Goal: Information Seeking & Learning: Learn about a topic

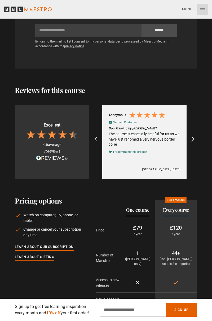
click at [189, 133] on div "REVIEWS.io Carousel Scroll Right" at bounding box center [193, 139] width 13 height 13
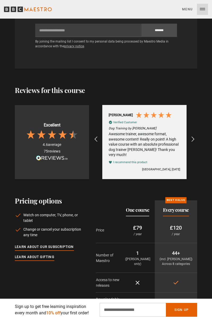
click at [186, 138] on div "Ralf K Verified Customer Dog Training by Steve Mann Awesome trainer, awesome fo…" at bounding box center [144, 142] width 84 height 74
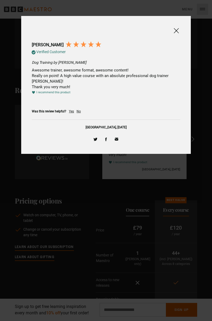
click at [177, 28] on span at bounding box center [176, 30] width 6 height 7
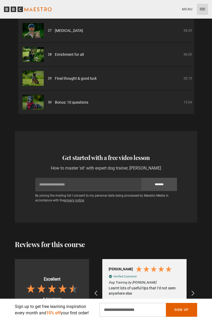
scroll to position [797, 0]
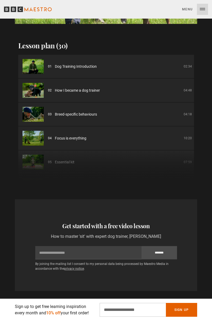
click at [90, 64] on span "Dog Training Introduction" at bounding box center [76, 67] width 42 height 6
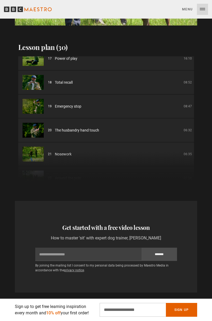
click at [70, 79] on li "18 Total recall 08:52" at bounding box center [106, 82] width 176 height 23
click at [70, 80] on span "Total recall" at bounding box center [64, 83] width 18 height 6
click at [188, 80] on p "08:52" at bounding box center [188, 82] width 8 height 5
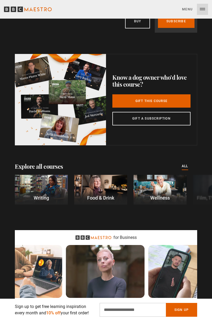
scroll to position [1308, 0]
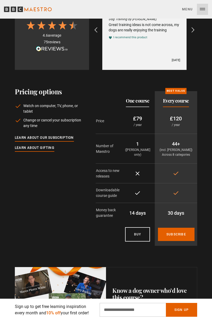
click at [180, 122] on p "/ year" at bounding box center [176, 124] width 34 height 5
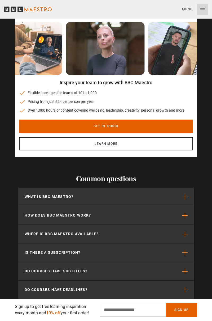
scroll to position [1523, 0]
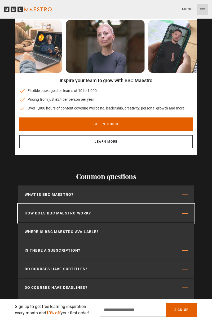
click at [185, 210] on span "button" at bounding box center [185, 212] width 5 height 5
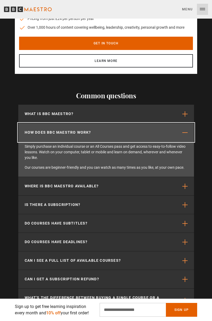
scroll to position [0, 359]
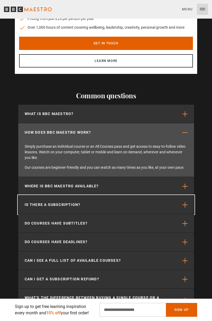
click at [185, 202] on span "button" at bounding box center [185, 204] width 5 height 5
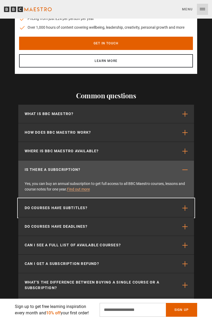
click at [185, 205] on span "button" at bounding box center [185, 207] width 5 height 5
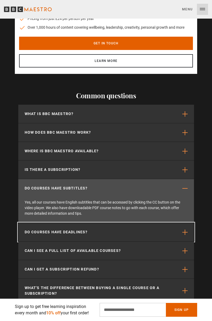
click at [185, 229] on span "button" at bounding box center [185, 231] width 5 height 5
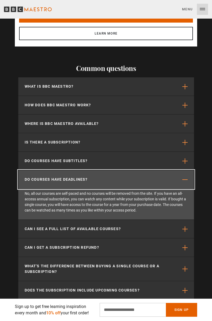
scroll to position [1633, 0]
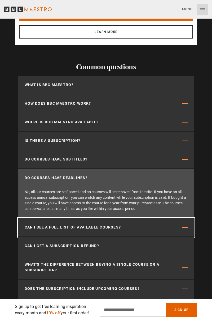
click at [186, 225] on span "button" at bounding box center [185, 227] width 5 height 5
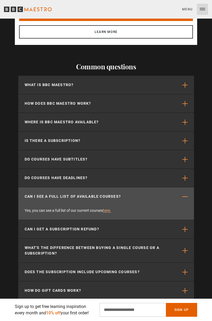
click at [110, 208] on link "here." at bounding box center [107, 210] width 8 height 4
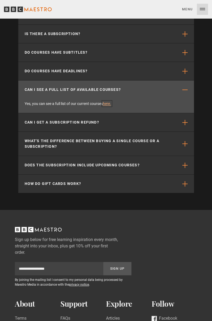
scroll to position [1739, 0]
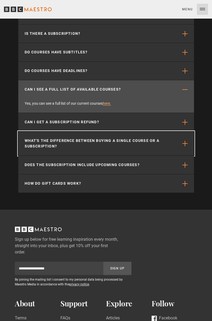
click at [185, 141] on span "button" at bounding box center [185, 143] width 5 height 5
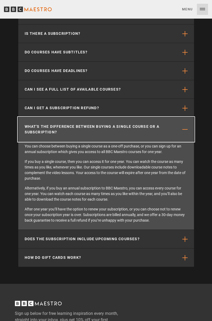
scroll to position [0, 987]
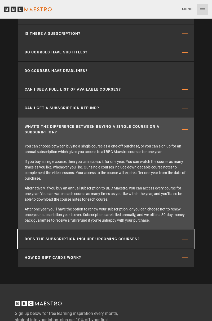
click at [186, 236] on span "button" at bounding box center [185, 238] width 5 height 5
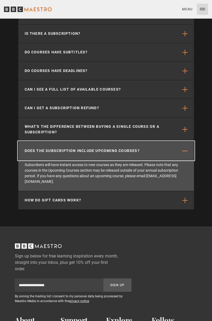
scroll to position [0, 1076]
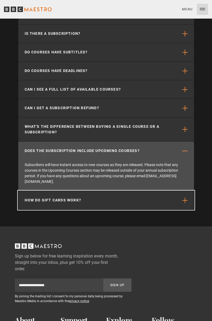
click at [194, 191] on button "How do gift cards work?" at bounding box center [106, 200] width 176 height 18
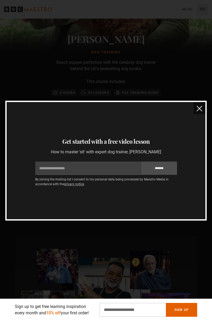
scroll to position [165, 0]
click at [202, 113] on button "close" at bounding box center [200, 108] width 12 height 12
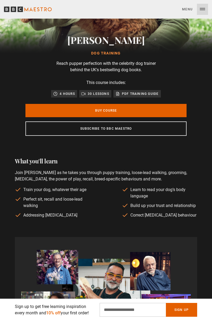
scroll to position [0, 90]
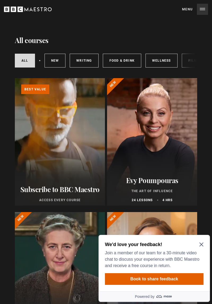
click at [202, 244] on icon "Close Maze Prompt" at bounding box center [202, 244] width 4 height 4
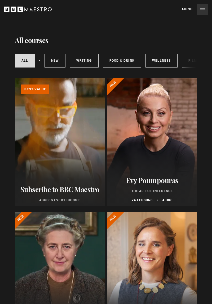
click at [161, 125] on div at bounding box center [152, 141] width 90 height 127
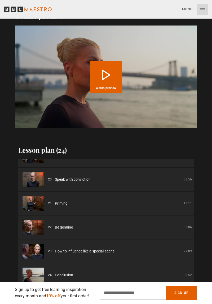
scroll to position [662, 0]
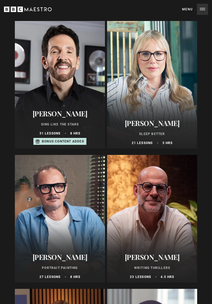
scroll to position [593, 0]
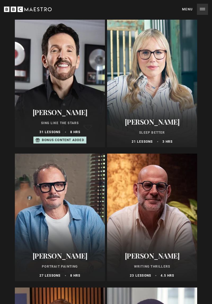
click at [153, 215] on div at bounding box center [152, 216] width 90 height 127
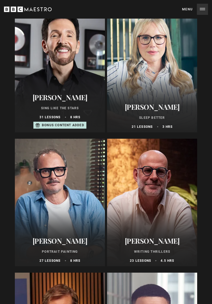
scroll to position [610, 0]
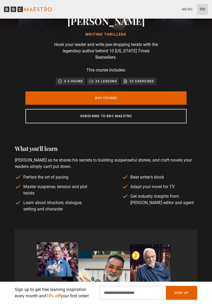
scroll to position [185, 0]
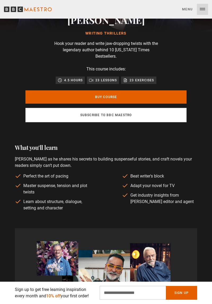
click at [155, 110] on link "Subscribe to BBC Maestro" at bounding box center [105, 115] width 161 height 14
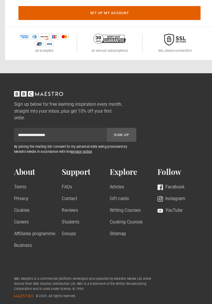
scroll to position [282, 0]
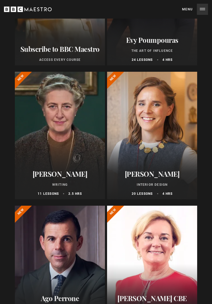
scroll to position [140, 0]
click at [68, 138] on div at bounding box center [60, 135] width 90 height 127
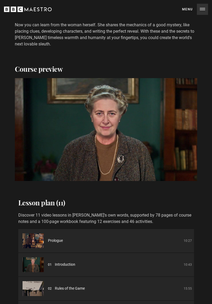
scroll to position [0, 359]
click at [199, 205] on div "Lesson plan (11) Discover 11 video lessons in Agatha's own words, supported by …" at bounding box center [106, 277] width 206 height 158
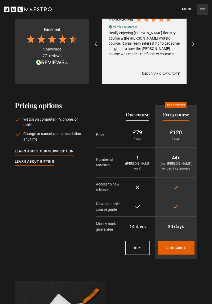
scroll to position [1519, 0]
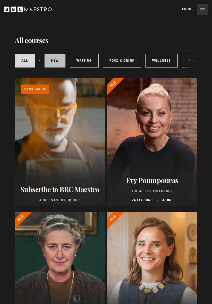
click at [55, 61] on link "New courses" at bounding box center [55, 61] width 21 height 14
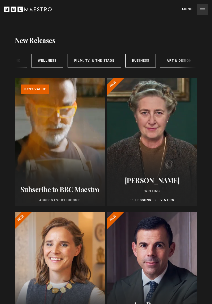
scroll to position [0, 118]
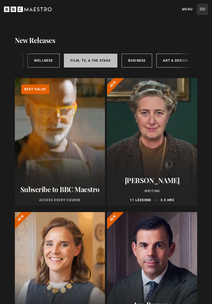
click at [86, 61] on link "Film, TV, & The Stage" at bounding box center [91, 61] width 54 height 14
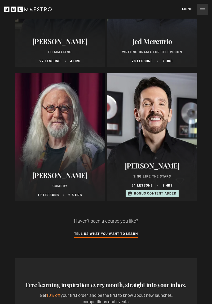
scroll to position [409, 0]
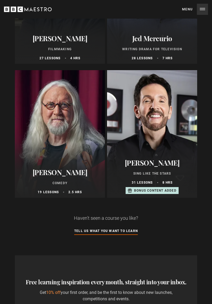
click at [69, 148] on div at bounding box center [60, 133] width 90 height 127
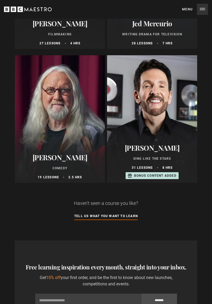
scroll to position [426, 0]
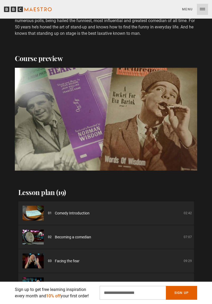
scroll to position [574, 0]
click at [191, 190] on h2 "Lesson plan (19)" at bounding box center [106, 192] width 176 height 10
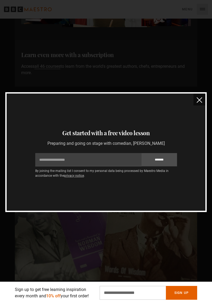
scroll to position [0, 0]
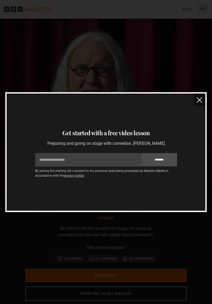
click at [200, 101] on img "close" at bounding box center [200, 100] width 6 height 6
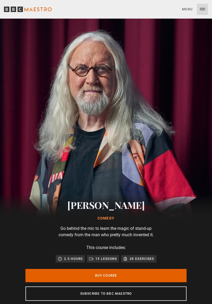
scroll to position [0, 448]
click at [6, 180] on img at bounding box center [106, 125] width 212 height 212
